Goal: Information Seeking & Learning: Learn about a topic

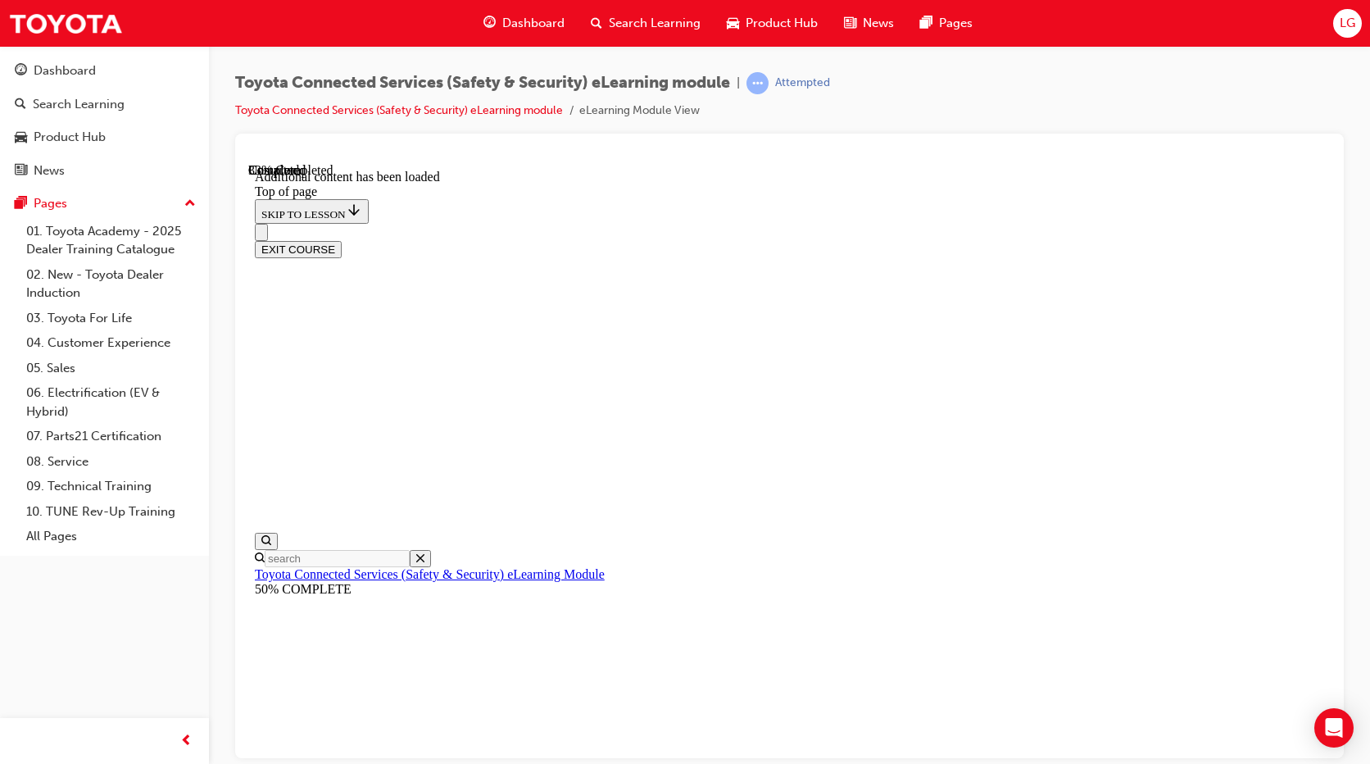
scroll to position [461, 0]
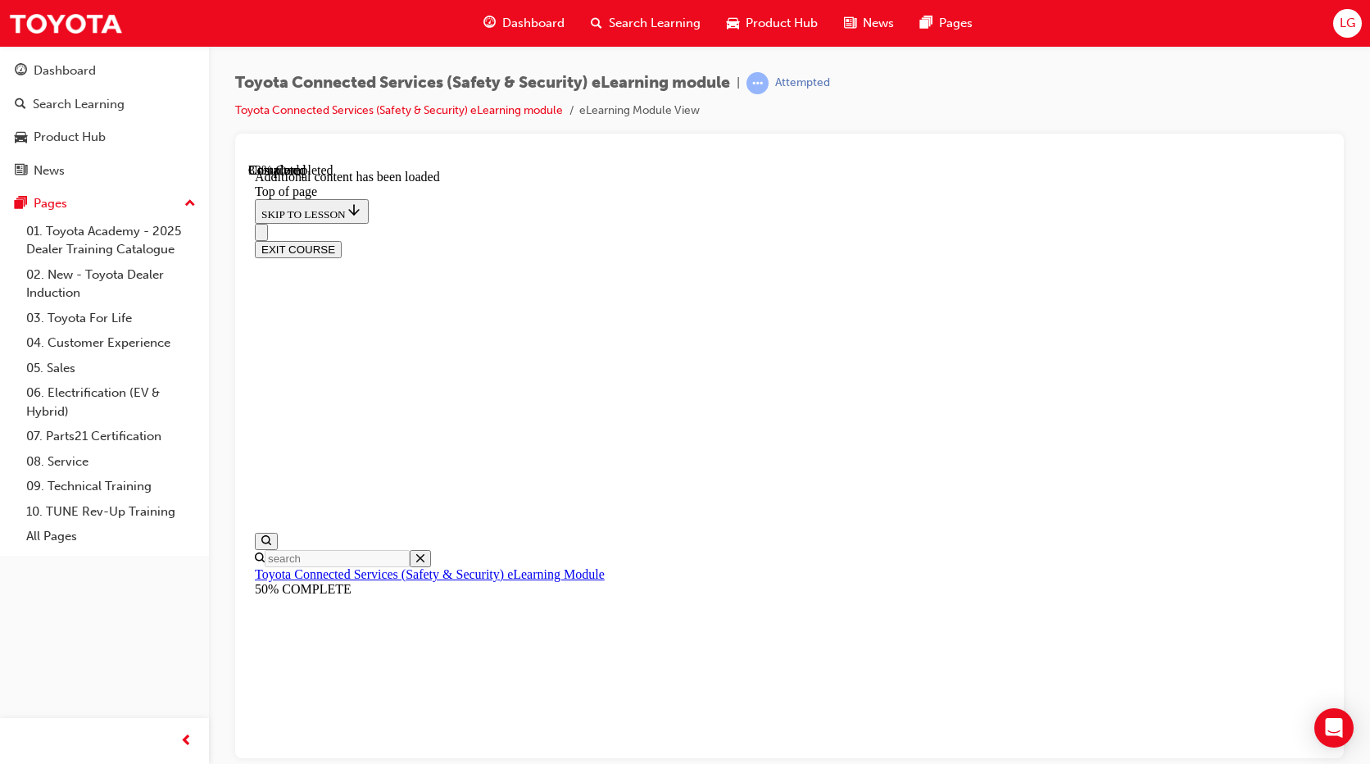
click at [1192, 147] on div at bounding box center [789, 155] width 1083 height 16
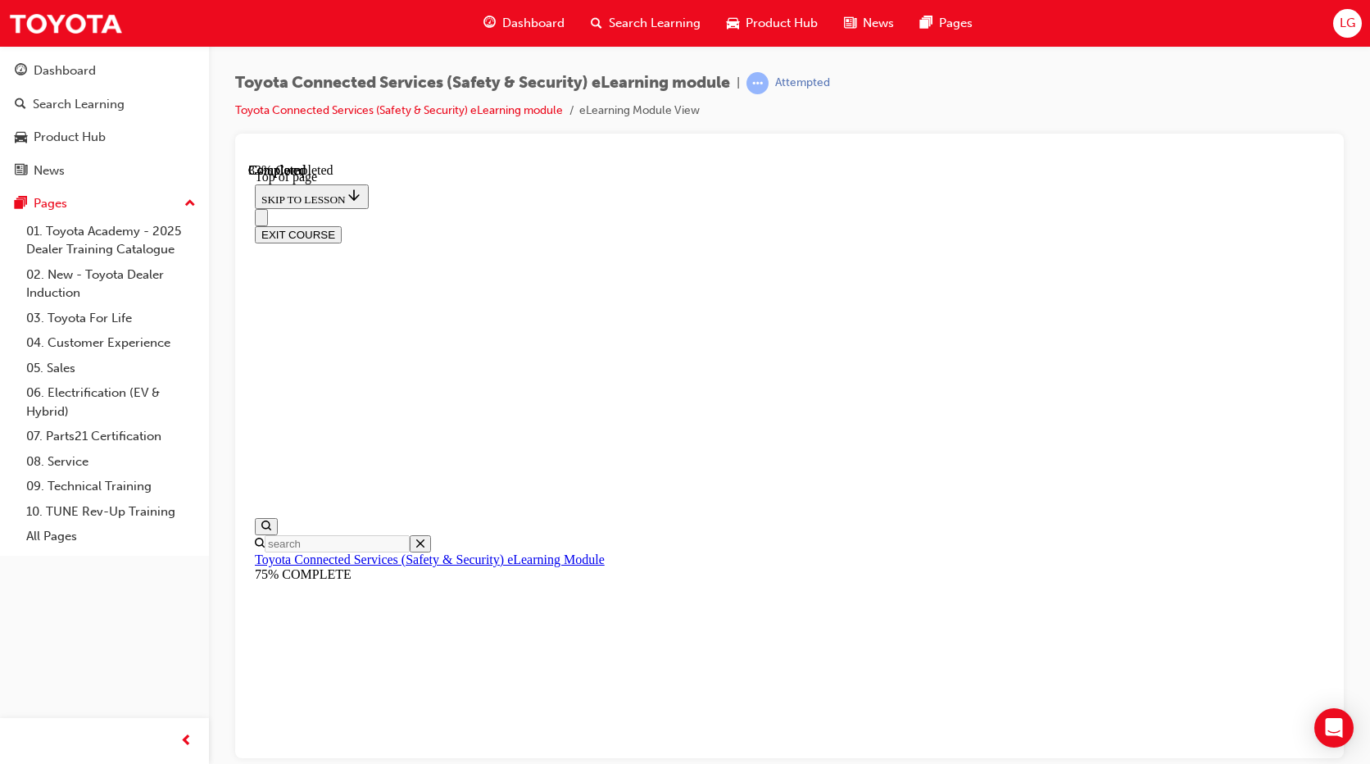
drag, startPoint x: 1002, startPoint y: 729, endPoint x: 522, endPoint y: 723, distance: 480.3
